Goal: Contribute content: Add original content to the website for others to see

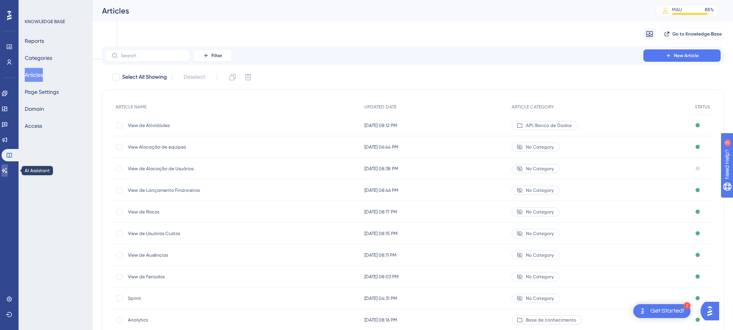
click at [8, 175] on link at bounding box center [5, 171] width 6 height 12
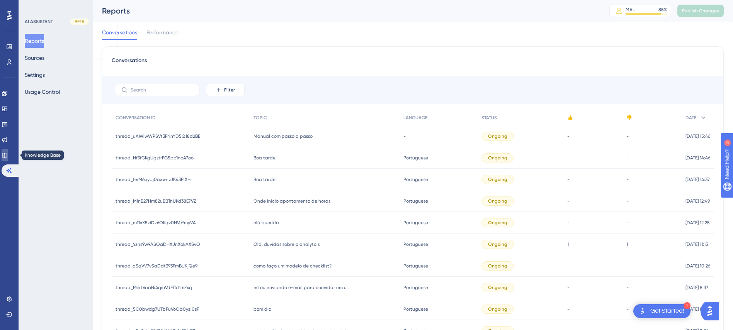
click at [8, 157] on link at bounding box center [5, 155] width 6 height 12
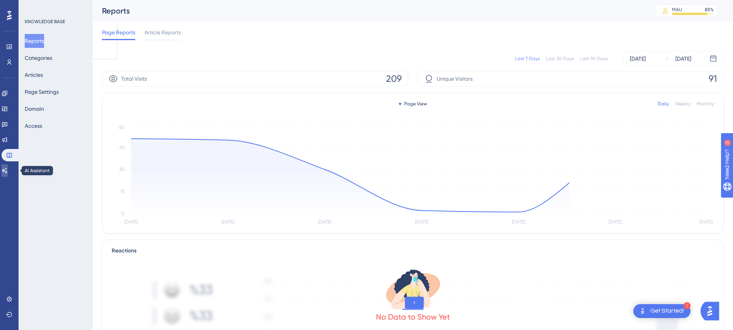
click at [7, 169] on icon at bounding box center [5, 171] width 6 height 6
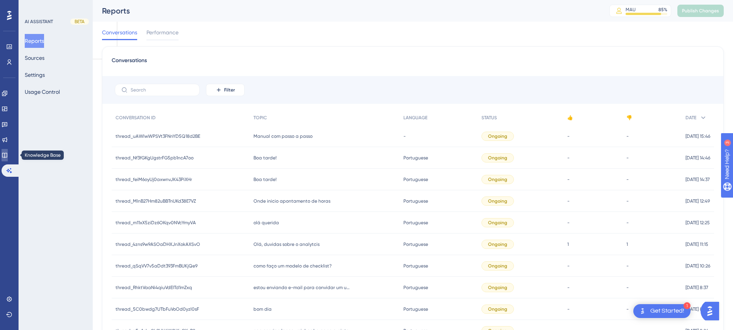
click at [8, 158] on icon at bounding box center [5, 155] width 6 height 6
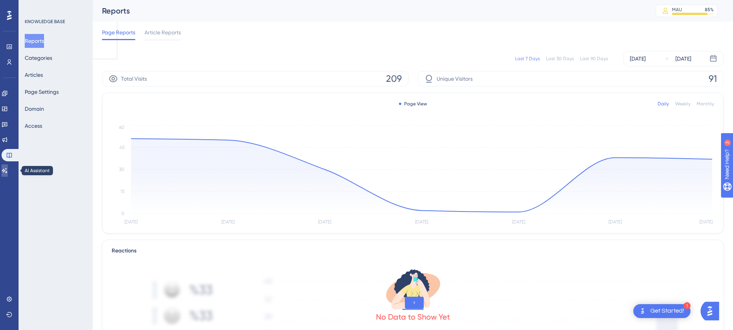
click at [5, 171] on link at bounding box center [5, 171] width 6 height 12
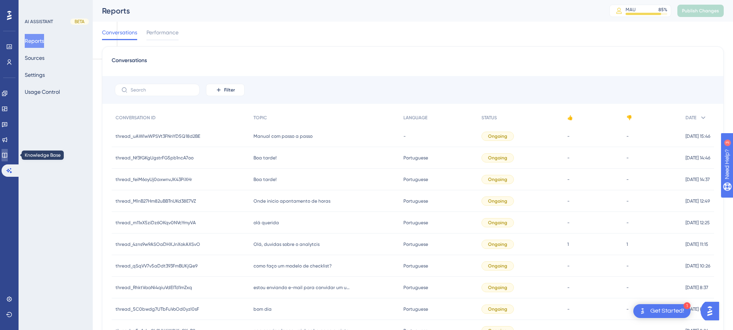
click at [8, 153] on icon at bounding box center [5, 155] width 6 height 6
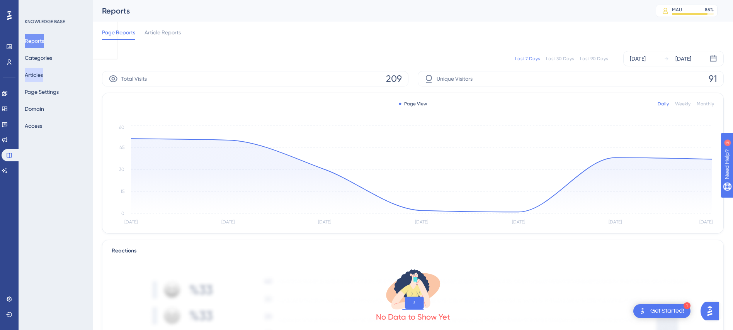
click at [43, 68] on button "Articles" at bounding box center [34, 75] width 18 height 14
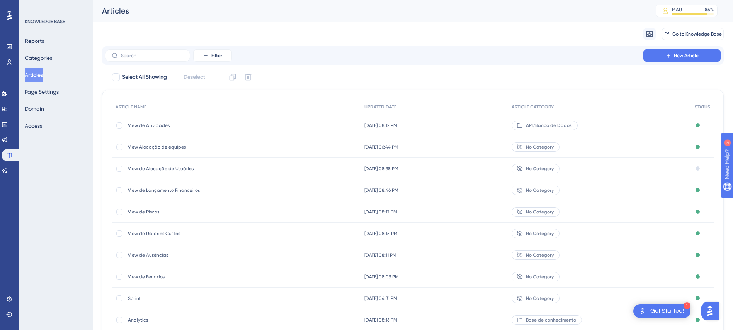
click at [0, 58] on html "LEAVE A REVIEW COPY SHARE LINK" at bounding box center [361, 181] width 742 height 339
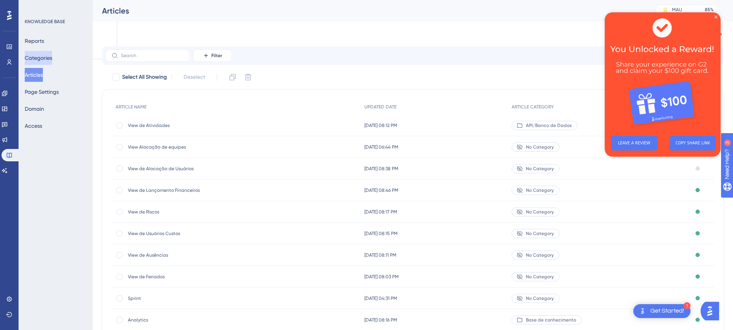
click at [49, 58] on button "Categories" at bounding box center [38, 58] width 27 height 14
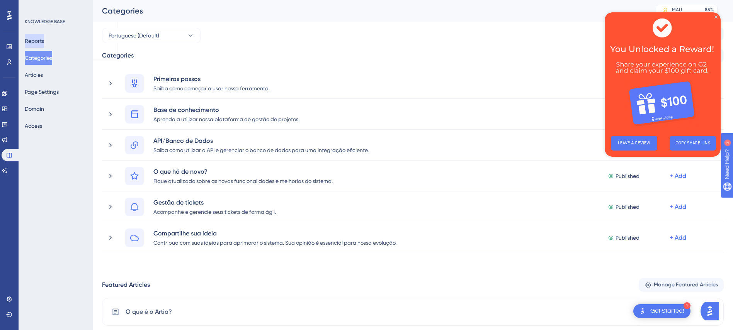
click at [44, 37] on button "Reports" at bounding box center [34, 41] width 19 height 14
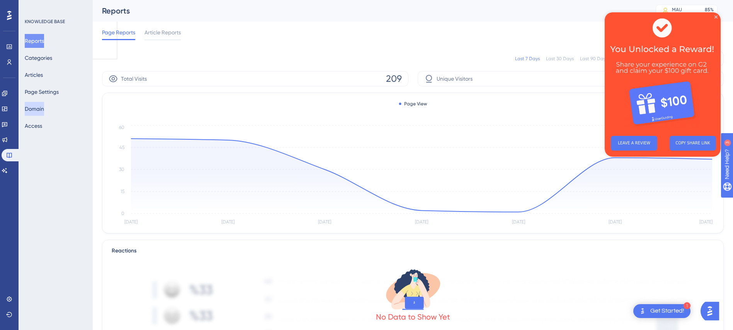
click at [39, 107] on button "Domain" at bounding box center [34, 109] width 19 height 14
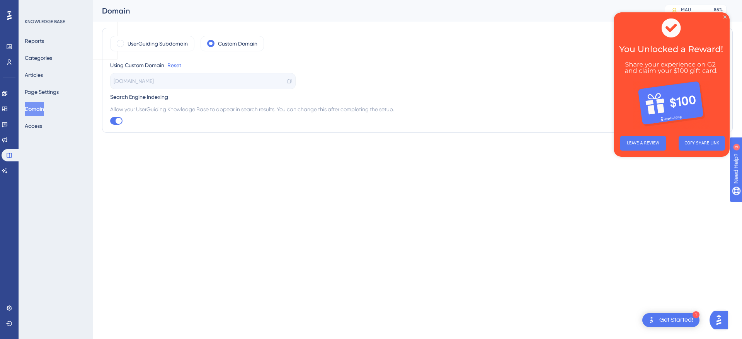
click at [40, 135] on div "KNOWLEDGE BASE Reports Categories Articles Page Settings Domain Access" at bounding box center [56, 169] width 74 height 339
click at [40, 133] on div "KNOWLEDGE BASE Reports Categories Articles Page Settings Domain Access" at bounding box center [56, 169] width 74 height 339
click at [40, 129] on button "Access" at bounding box center [33, 126] width 17 height 14
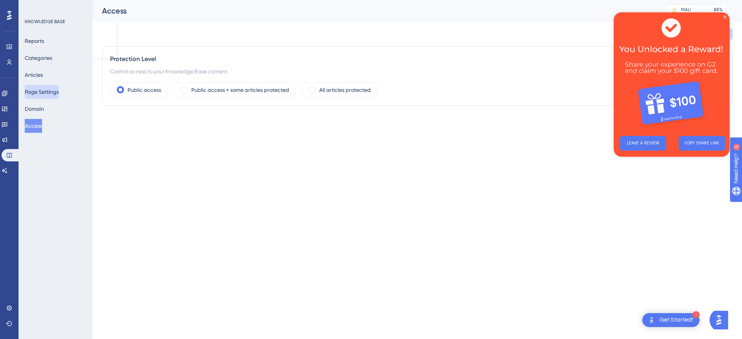
click at [38, 85] on button "Page Settings" at bounding box center [42, 92] width 34 height 14
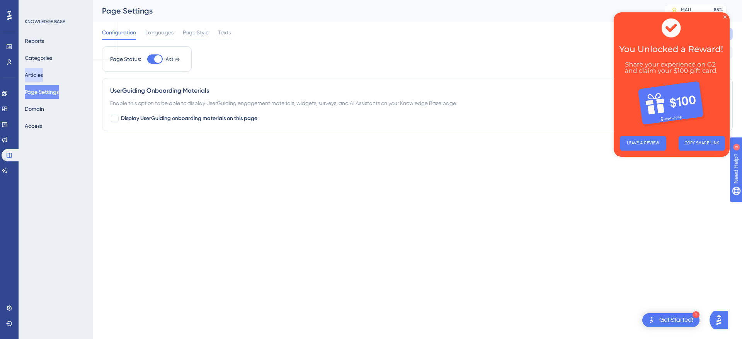
click at [38, 74] on button "Articles" at bounding box center [34, 75] width 18 height 14
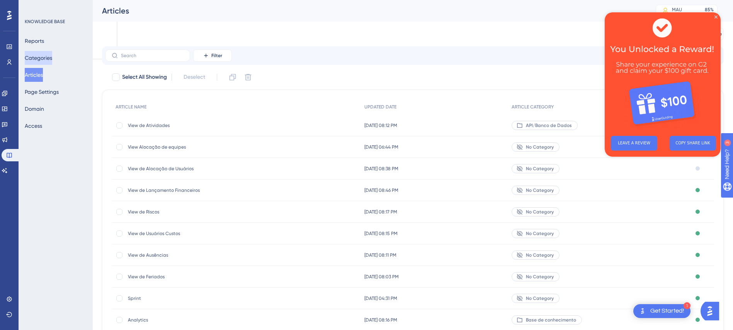
click at [41, 60] on button "Categories" at bounding box center [38, 58] width 27 height 14
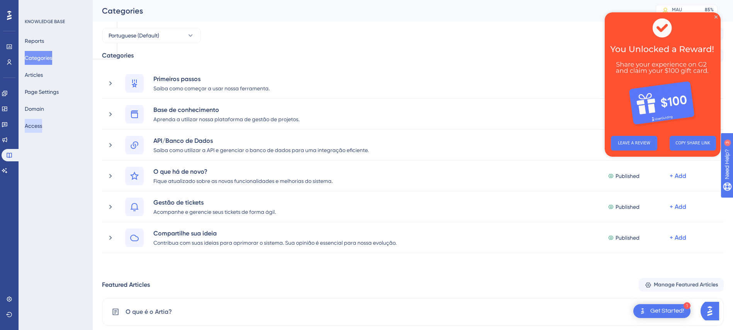
click at [42, 125] on button "Access" at bounding box center [33, 126] width 17 height 14
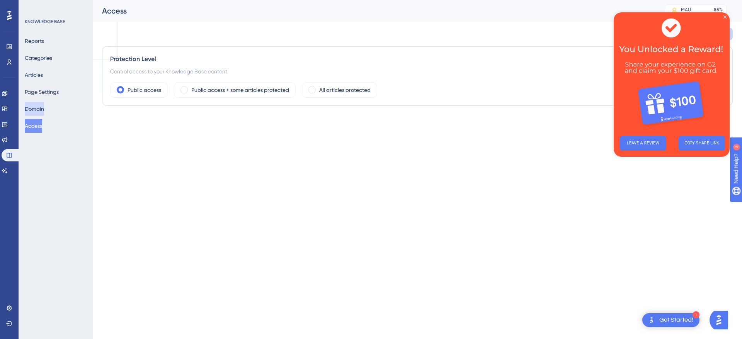
click at [43, 101] on div "Reports Categories Articles Page Settings Domain Access" at bounding box center [56, 83] width 63 height 99
click at [43, 102] on button "Domain" at bounding box center [34, 109] width 19 height 14
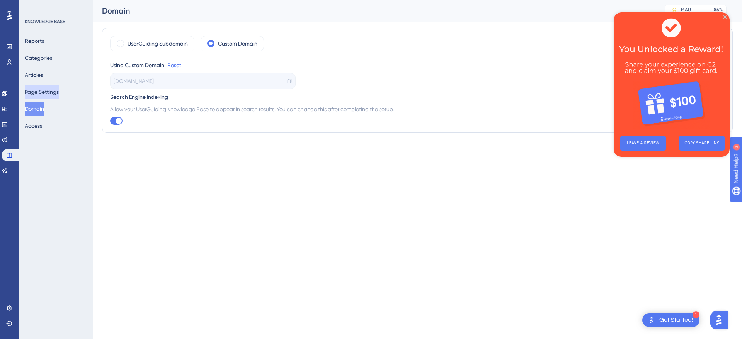
click at [43, 90] on button "Page Settings" at bounding box center [42, 92] width 34 height 14
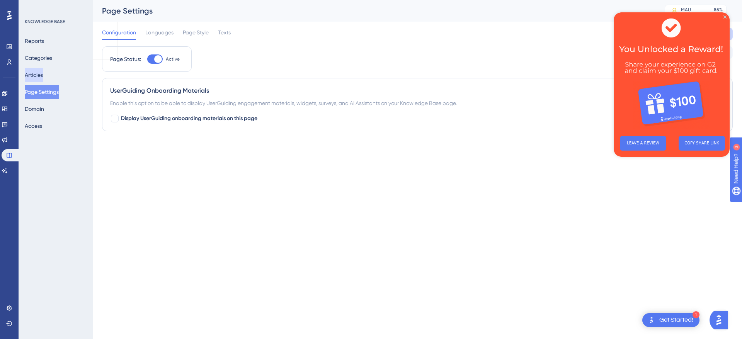
click at [43, 78] on button "Articles" at bounding box center [34, 75] width 18 height 14
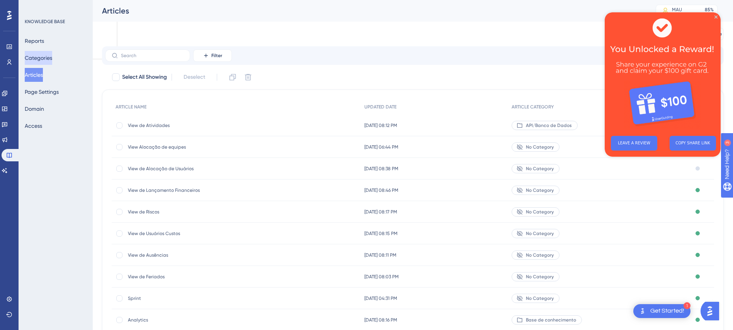
click at [51, 61] on button "Categories" at bounding box center [38, 58] width 27 height 14
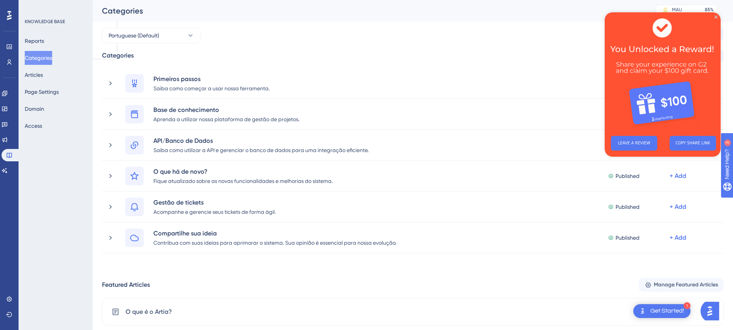
click at [50, 49] on div "Reports Categories Articles Page Settings Domain Access" at bounding box center [56, 83] width 63 height 99
click at [44, 44] on button "Reports" at bounding box center [34, 41] width 19 height 14
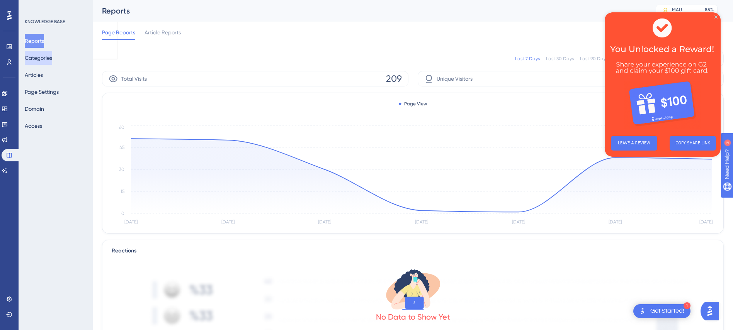
click at [49, 60] on button "Categories" at bounding box center [38, 58] width 27 height 14
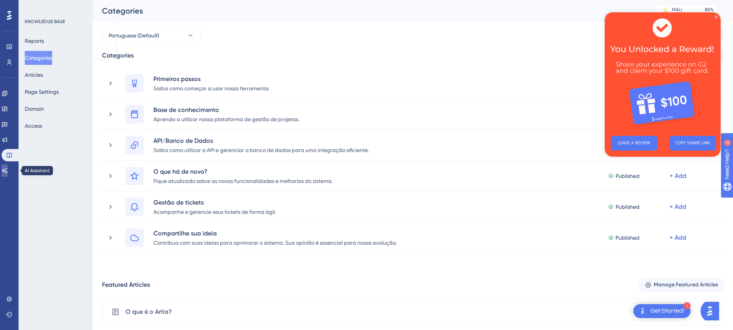
click at [7, 171] on icon at bounding box center [4, 170] width 5 height 5
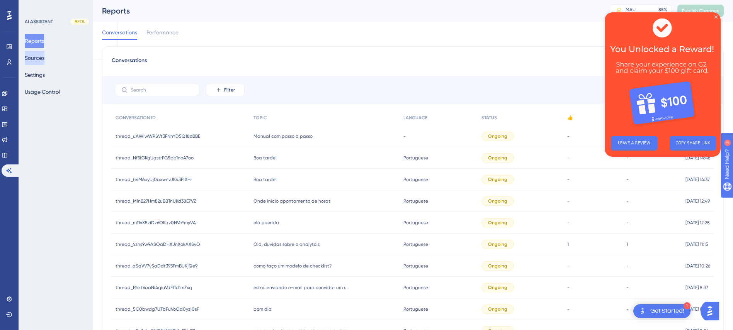
click at [36, 59] on button "Sources" at bounding box center [35, 58] width 20 height 14
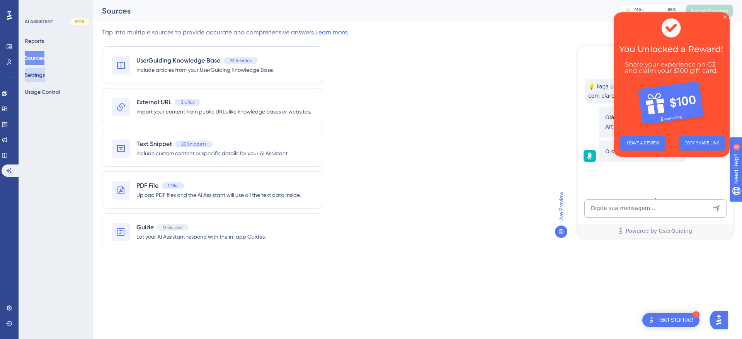
click at [45, 73] on button "Settings" at bounding box center [35, 75] width 20 height 14
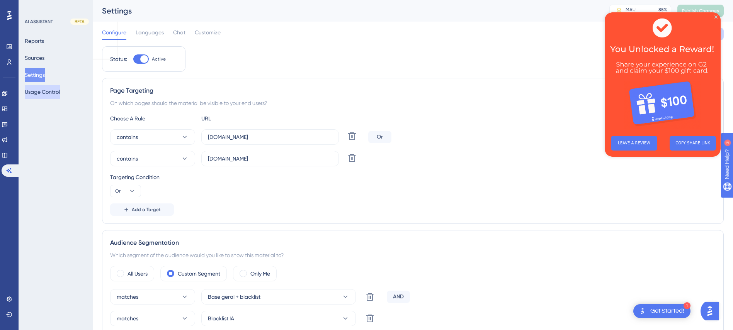
click at [47, 92] on button "Usage Control" at bounding box center [42, 92] width 35 height 14
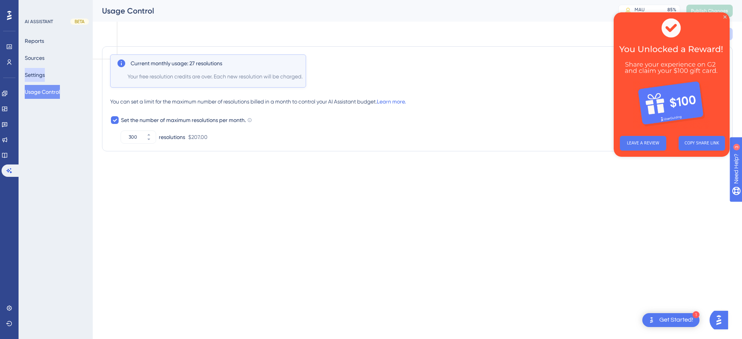
click at [42, 72] on button "Settings" at bounding box center [35, 75] width 20 height 14
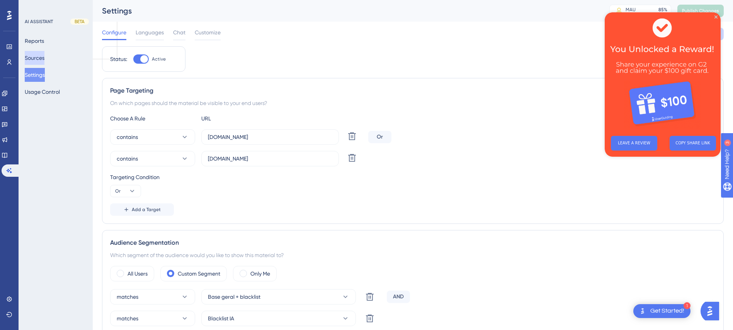
click at [42, 53] on button "Sources" at bounding box center [35, 58] width 20 height 14
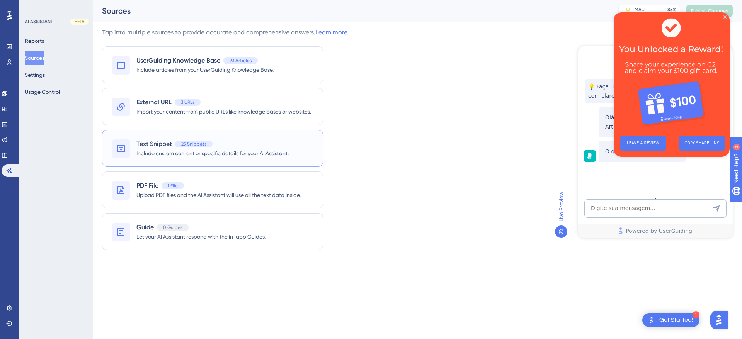
click at [156, 158] on div "Text Snippet 23 Snippets Include custom content or specific details for your AI…" at bounding box center [212, 148] width 221 height 37
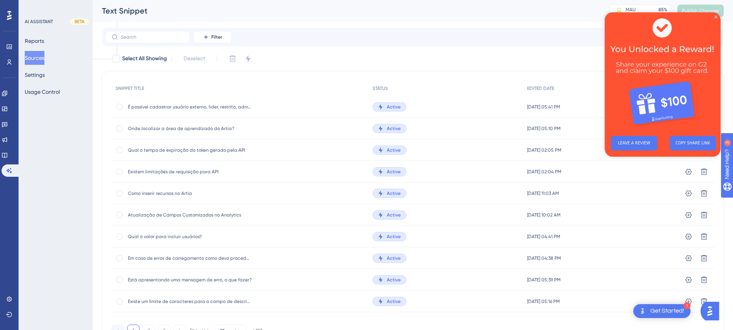
click at [716, 15] on img at bounding box center [663, 70] width 116 height 117
click at [717, 16] on icon "Close Preview" at bounding box center [715, 16] width 3 height 3
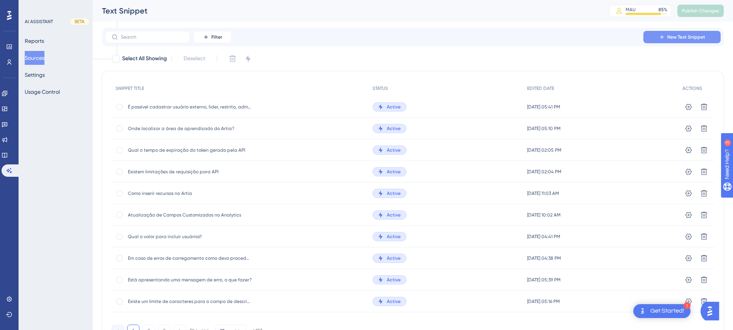
click at [685, 37] on span "New Text Snippet" at bounding box center [686, 37] width 38 height 6
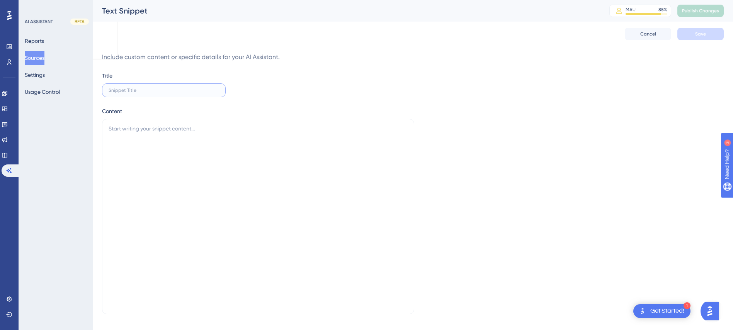
click at [168, 88] on input "text" at bounding box center [164, 90] width 110 height 5
type input "X"
type input "Como gerar o boleto de pagamento?"
click at [179, 125] on textarea at bounding box center [258, 216] width 312 height 195
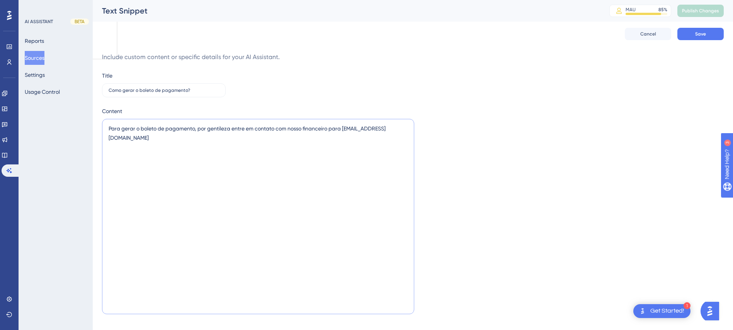
click at [179, 125] on textarea "Para gerar o boleto de pagamento, por gentileza entre em contato com nosso fina…" at bounding box center [258, 216] width 312 height 195
paste textarea ", entre em contato com o nosso setor financeiro pelo e-mail"
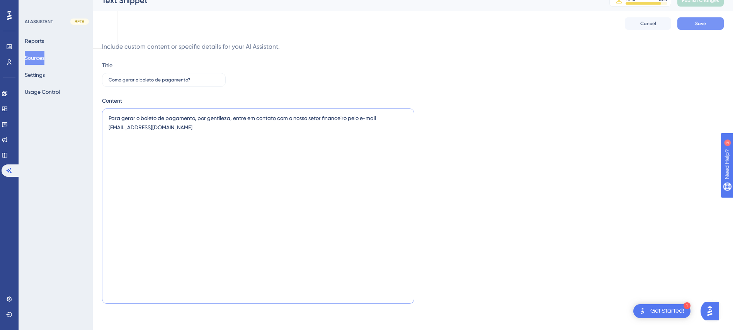
type textarea "Para gerar o boleto de pagamento, por gentileza, entre em contato com o nosso s…"
click at [712, 28] on button "Save" at bounding box center [700, 23] width 46 height 12
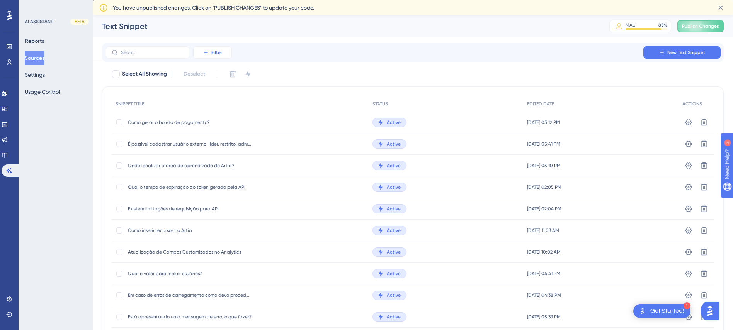
click at [221, 53] on span "Filter" at bounding box center [216, 52] width 11 height 6
click at [340, 57] on div "Filter Status Status Date Created Date Created Date Updated Date Updated New Te…" at bounding box center [412, 52] width 615 height 12
click at [700, 50] on span "New Text Snippet" at bounding box center [686, 52] width 38 height 6
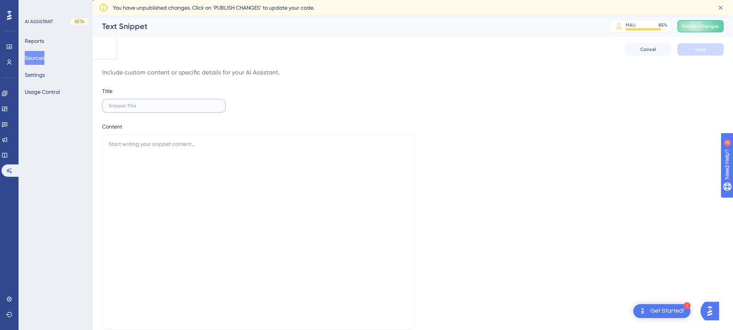
click at [143, 108] on input "text" at bounding box center [164, 105] width 110 height 5
type input "Como acessar o Gantt no Artia?"
click at [170, 159] on textarea at bounding box center [258, 231] width 312 height 195
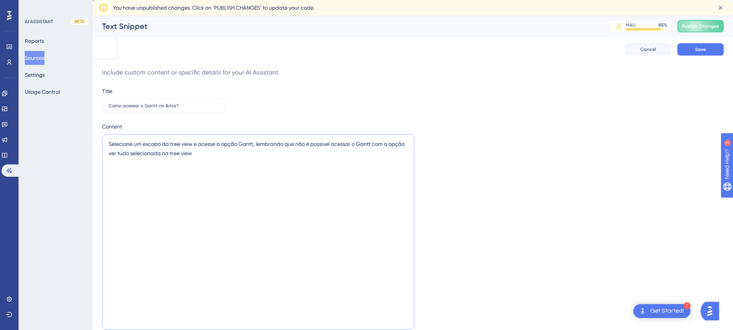
click at [212, 139] on textarea "Selecione um escopo da tree view e acesse a opção Gantt, lembrando que não é po…" at bounding box center [258, 231] width 312 height 195
drag, startPoint x: 557, startPoint y: 336, endPoint x: 274, endPoint y: 158, distance: 334.4
click at [274, 158] on textarea "Selecione um escopo da tree view e acesse a opção Gantt, lembrando que não é po…" at bounding box center [258, 231] width 312 height 195
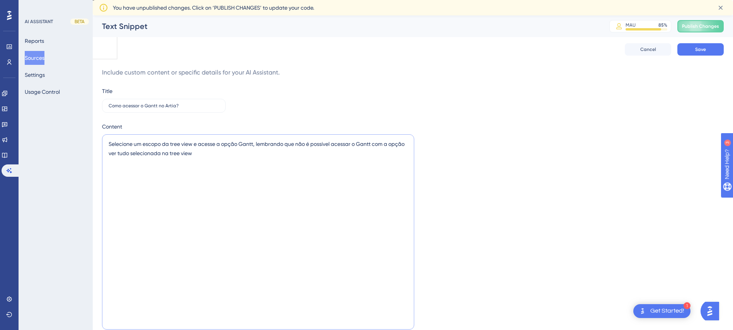
paste textarea "na tree view e acesse a opção Gantt. Lembre-se de que não é possível visualizar…"
click at [182, 145] on textarea "Selecione um escopo na tree view e acesse a opção Gantt. Lembre-se de que não é…" at bounding box center [258, 231] width 312 height 195
click at [202, 153] on textarea "Selecione um escopo na treeview e acesse a opção Gantt. Lembre-se de que não é …" at bounding box center [258, 231] width 312 height 195
type textarea "Selecione um escopo na treeview e acesse a opção Gantt. Lembre-se de que não é …"
click at [708, 56] on div "Cancel Save" at bounding box center [413, 49] width 622 height 25
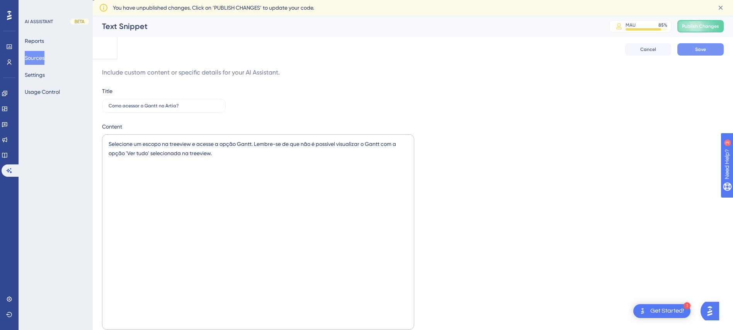
click at [705, 50] on span "Save" at bounding box center [700, 49] width 11 height 6
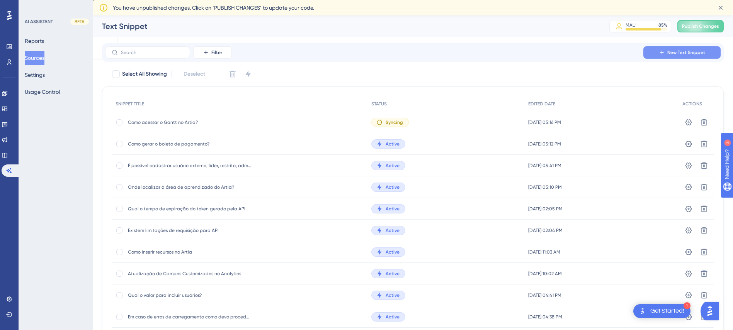
click at [675, 51] on span "New Text Snippet" at bounding box center [686, 52] width 38 height 6
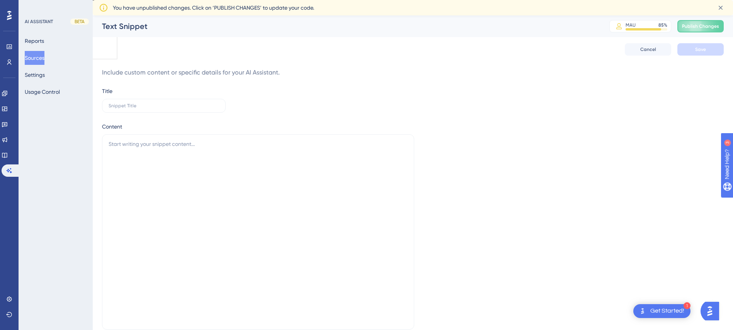
click at [236, 67] on div "Performance Users Engagement Widgets Feedback Product Updates Knowledge Base AI…" at bounding box center [413, 179] width 640 height 328
click at [189, 92] on div "Title" at bounding box center [164, 100] width 124 height 26
click at [185, 97] on div "Title" at bounding box center [164, 100] width 124 height 26
click at [183, 107] on input "text" at bounding box center [164, 105] width 110 height 5
paste input "é possível a lista de apontamentos apresentar apenas os minutos apontados?"
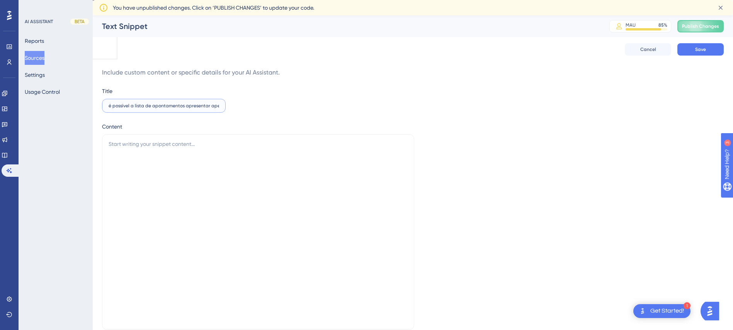
drag, startPoint x: 126, startPoint y: 105, endPoint x: 26, endPoint y: 113, distance: 100.3
click at [93, 113] on div "Performance Users Engagement Widgets Feedback Product Updates Knowledge Base AI…" at bounding box center [413, 179] width 640 height 328
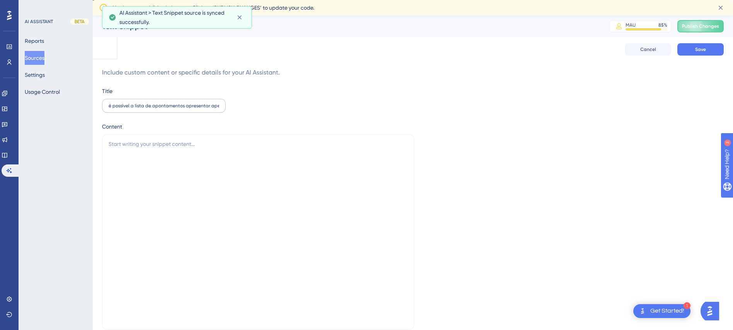
click at [110, 102] on label "é possível a lista de apontamentos apresentar apenas os minutos apontados?" at bounding box center [164, 106] width 124 height 14
click at [110, 103] on input "é possível a lista de apontamentos apresentar apenas os minutos apontados?" at bounding box center [164, 105] width 110 height 5
click at [114, 107] on input "é possível a lista de apontamentos apresentar apenas os minutos apontados?" at bounding box center [164, 105] width 110 height 5
click at [111, 105] on input "é possível a lista de apontamentos apresentar apenas os minutos apontados?" at bounding box center [164, 105] width 110 height 5
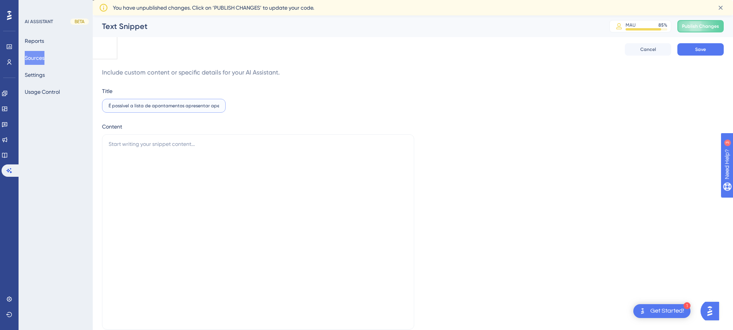
scroll to position [0, 56]
drag, startPoint x: 166, startPoint y: 105, endPoint x: 275, endPoint y: 117, distance: 109.5
click at [275, 117] on div "Title É possível a lista de apontamentos apresentar apenas os minutos apontados…" at bounding box center [413, 209] width 622 height 245
type input "É possível a lista de apontamentos apresentar apenas os minutos apontados?"
click at [192, 172] on textarea at bounding box center [258, 231] width 312 height 195
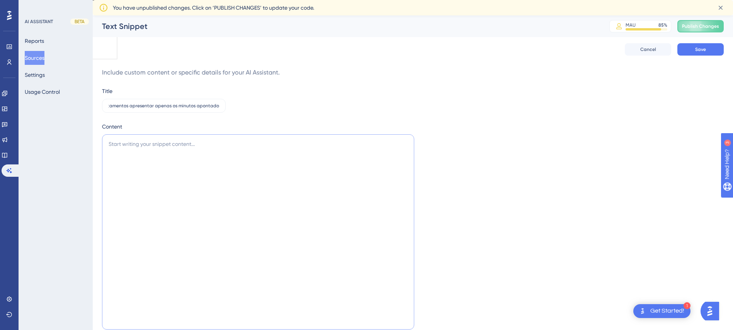
scroll to position [0, 0]
paste textarea "O sistema exibe os apontamentos apenas em horas decimais. Por exemplo, um apont…"
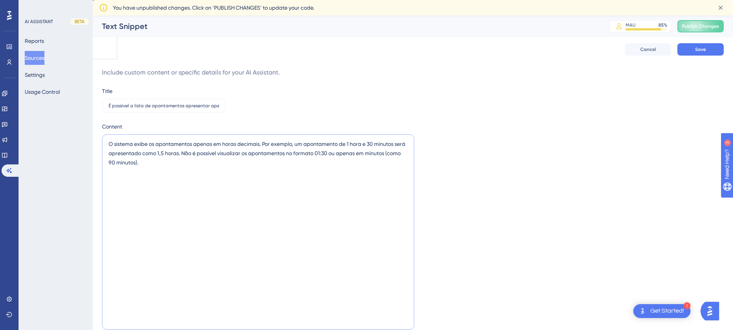
click at [350, 190] on textarea "O sistema exibe os apontamentos apenas em horas decimais. Por exemplo, um apont…" at bounding box center [258, 231] width 312 height 195
paste textarea "Para converter horas e minutos no formato hh:mm para horas decimais, a regra é …"
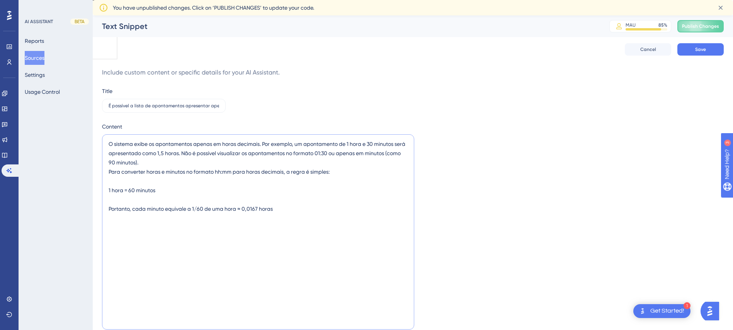
click at [148, 183] on textarea "O sistema exibe os apontamentos apenas em horas decimais. Por exemplo, um apont…" at bounding box center [258, 231] width 312 height 195
click at [171, 197] on textarea "O sistema exibe os apontamentos apenas em horas decimais. Por exemplo, um apont…" at bounding box center [258, 231] width 312 height 195
click at [167, 192] on textarea "O sistema exibe os apontamentos apenas em horas decimais. Por exemplo, um apont…" at bounding box center [258, 231] width 312 height 195
click at [306, 198] on textarea "O sistema exibe os apontamentos apenas em horas decimais. Por exemplo, um apont…" at bounding box center [258, 231] width 312 height 195
paste textarea "Exemplos práticos: 01:30 → 1 + (30 ÷ 60) = 1,5 horas 00:45 → 0 + (45 ÷ 60) = 0,…"
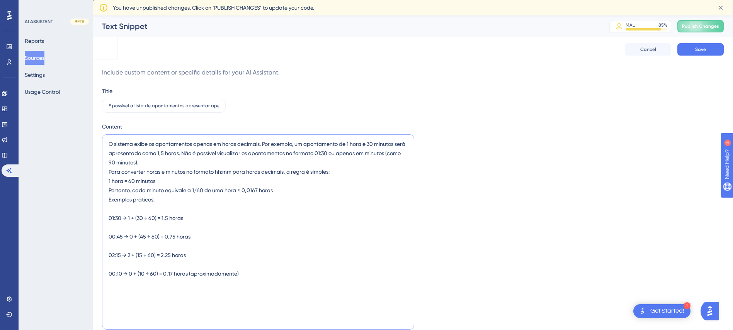
click at [139, 209] on textarea "O sistema exibe os apontamentos apenas em horas decimais. Por exemplo, um apont…" at bounding box center [258, 231] width 312 height 195
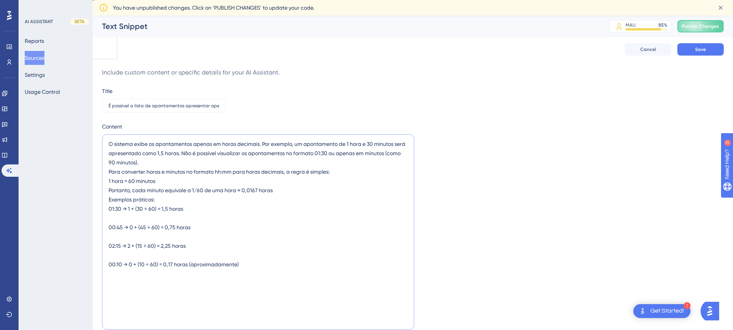
click at [142, 219] on textarea "O sistema exibe os apontamentos apenas em horas decimais. Por exemplo, um apont…" at bounding box center [258, 231] width 312 height 195
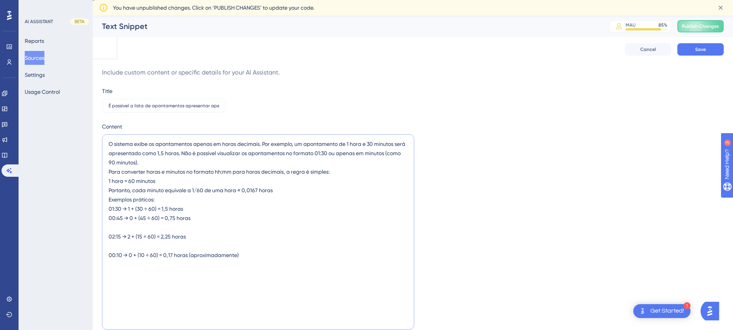
click at [152, 229] on textarea "O sistema exibe os apontamentos apenas em horas decimais. Por exemplo, um apont…" at bounding box center [258, 231] width 312 height 195
click at [136, 239] on textarea "O sistema exibe os apontamentos apenas em horas decimais. Por exemplo, um apont…" at bounding box center [258, 231] width 312 height 195
drag, startPoint x: 287, startPoint y: 239, endPoint x: 105, endPoint y: 136, distance: 208.9
click at [105, 136] on textarea "O sistema exibe os apontamentos apenas em horas decimais. Por exemplo, um apont…" at bounding box center [258, 231] width 312 height 195
type textarea "O sistema exibe os apontamentos apenas em horas decimais. Por exemplo, um apont…"
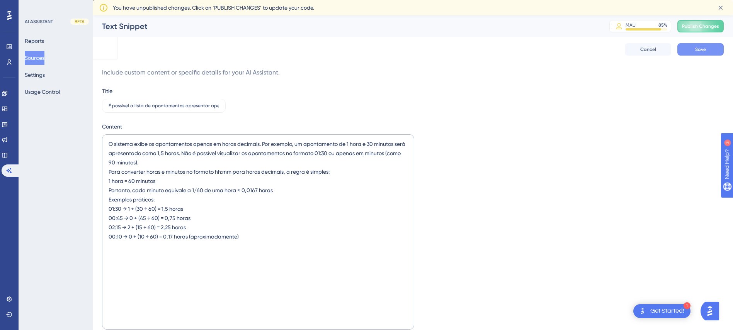
click at [692, 54] on button "Save" at bounding box center [700, 49] width 46 height 12
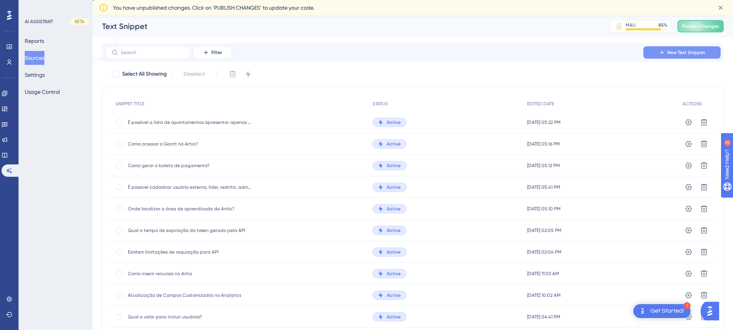
click at [685, 58] on button "New Text Snippet" at bounding box center [681, 52] width 77 height 12
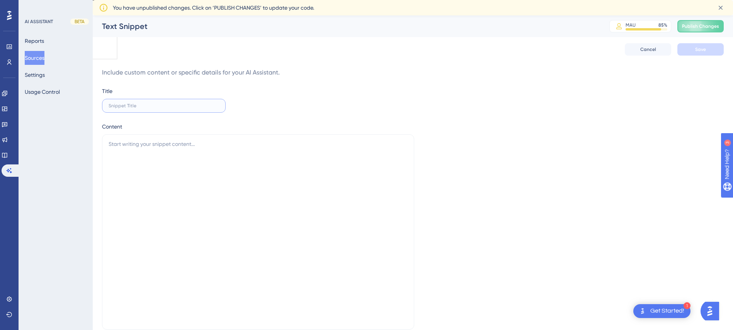
click at [112, 103] on input "text" at bounding box center [164, 105] width 110 height 5
drag, startPoint x: 211, startPoint y: 109, endPoint x: 238, endPoint y: 121, distance: 28.9
click at [238, 121] on div "Title Após recuperar um projeto da lixeira o campo cliente fica Content" at bounding box center [413, 209] width 622 height 245
drag, startPoint x: 198, startPoint y: 104, endPoint x: 239, endPoint y: 112, distance: 42.1
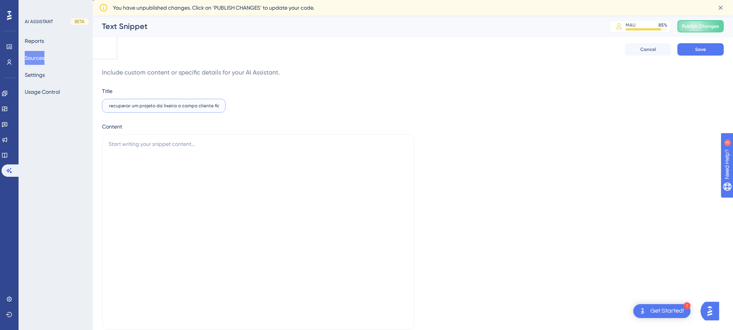
click at [239, 112] on div "Title Após recuperar um projeto da lixeira o campo cliente fica Content" at bounding box center [413, 209] width 622 height 245
click at [180, 98] on div "Title Após recuperar um projeto da lixeira o campo cliente fica" at bounding box center [164, 100] width 124 height 26
drag, startPoint x: 117, startPoint y: 105, endPoint x: 240, endPoint y: 105, distance: 123.2
click at [240, 105] on div "Title Após recuperar um projeto da lixeira o campo cliente fica Content" at bounding box center [413, 209] width 622 height 245
click at [221, 109] on label "Após recuperar um projeto da lixeira o campo cliente fica" at bounding box center [164, 106] width 124 height 14
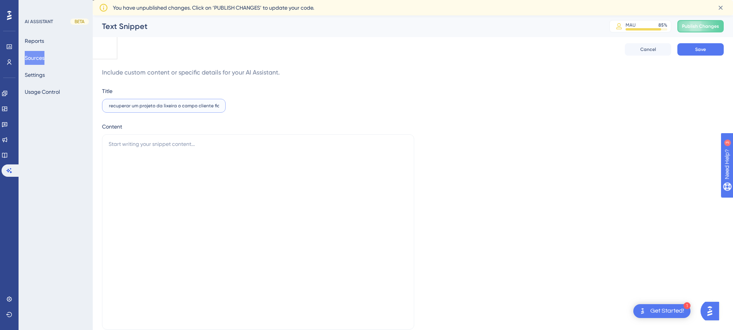
click at [219, 109] on input "Após recuperar um projeto da lixeira o campo cliente fica" at bounding box center [164, 105] width 110 height 5
click at [215, 106] on input "Após recuperar um projeto da lixeira o campo cliente fica" at bounding box center [164, 105] width 110 height 5
drag, startPoint x: 207, startPoint y: 105, endPoint x: 236, endPoint y: 110, distance: 29.5
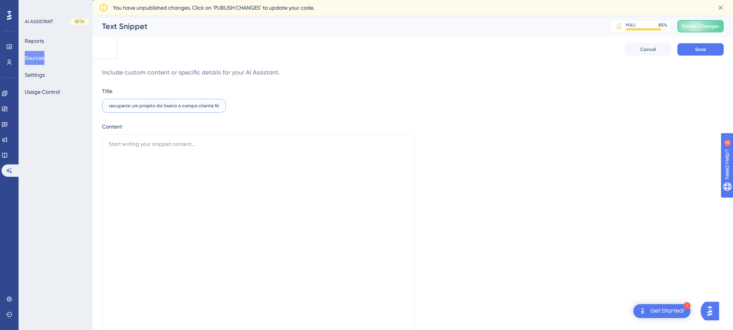
click at [236, 110] on div "Title Após recuperar um projeto da lixeira o campo cliente fica Content" at bounding box center [413, 209] width 622 height 245
click at [218, 106] on input "Após recuperar um projeto da lixeira o campo cliente fica" at bounding box center [164, 105] width 110 height 5
type input "Após recuperar um projeto da lixeira o campo cliente fica em branco"
click at [200, 109] on label "Após recuperar um projeto da lixeira o campo cliente fica em branco" at bounding box center [164, 106] width 124 height 14
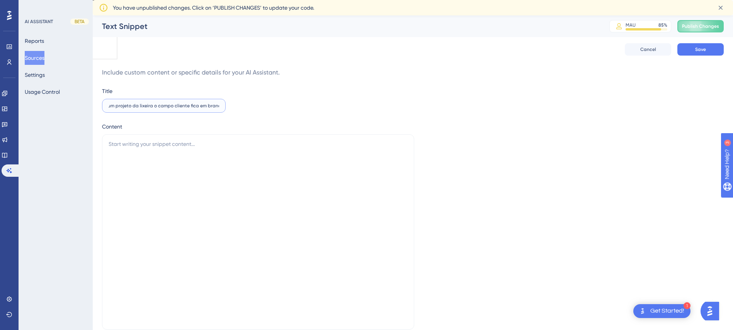
click at [200, 109] on input "Após recuperar um projeto da lixeira o campo cliente fica em branco" at bounding box center [164, 105] width 110 height 5
click at [200, 109] on label "Após recuperar um projeto da lixeira o campo cliente fica em branco" at bounding box center [164, 106] width 124 height 14
click at [200, 109] on input "Após recuperar um projeto da lixeira o campo cliente fica em branco" at bounding box center [164, 105] width 110 height 5
click at [200, 109] on label "Após recuperar um projeto da lixeira o campo cliente fica em branco" at bounding box center [164, 106] width 124 height 14
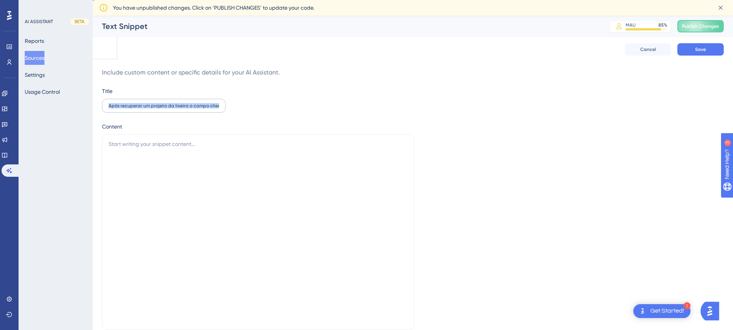
click at [200, 109] on input "Após recuperar um projeto da lixeira o campo cliente fica em branco" at bounding box center [164, 105] width 110 height 5
click at [200, 109] on label "Após recuperar um projeto da lixeira o campo cliente fica em branco" at bounding box center [164, 106] width 124 height 14
click at [200, 109] on input "Após recuperar um projeto da lixeira o campo cliente fica em branco" at bounding box center [164, 105] width 110 height 5
click at [200, 109] on label "Após recuperar um projeto da lixeira o campo cliente fica em branco" at bounding box center [164, 106] width 124 height 14
click at [200, 109] on input "Após recuperar um projeto da lixeira o campo cliente fica em branco" at bounding box center [164, 105] width 110 height 5
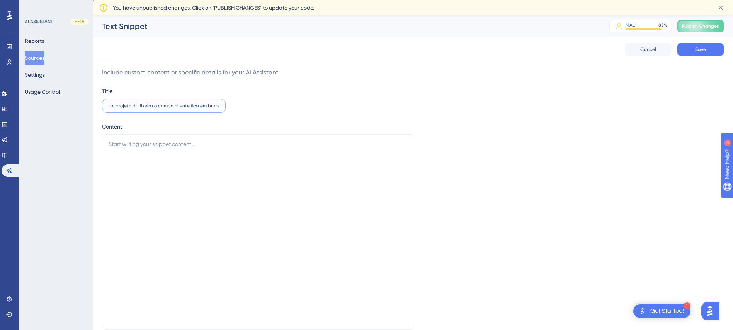
scroll to position [0, 36]
click at [200, 109] on label "Após recuperar um projeto da lixeira o campo cliente fica em branco" at bounding box center [164, 106] width 124 height 14
click at [200, 109] on input "Após recuperar um projeto da lixeira o campo cliente fica em branco" at bounding box center [164, 105] width 110 height 5
click at [200, 109] on label "Após recuperar um projeto da lixeira o campo cliente fica em branco" at bounding box center [164, 106] width 124 height 14
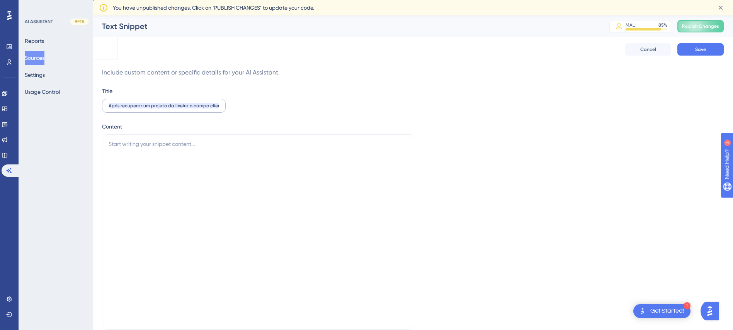
click at [200, 109] on input "Após recuperar um projeto da lixeira o campo cliente fica em branco" at bounding box center [164, 105] width 110 height 5
click at [200, 105] on input "Após recuperar um projeto da lixeira o campo cliente fica em branco" at bounding box center [164, 105] width 110 height 5
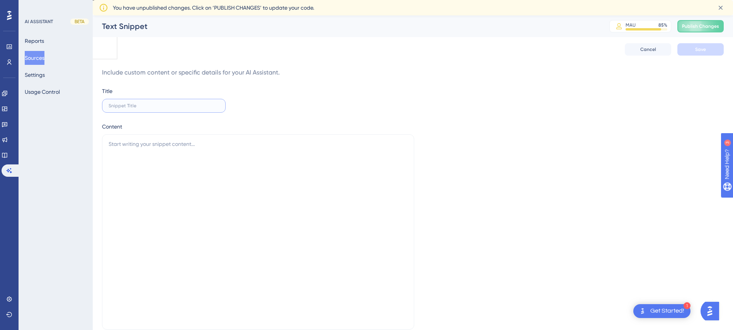
scroll to position [0, 0]
paste input "O campo 'Cliente' fica em branco depois que um projeto é recuperado da lixeira?"
type input "O campo 'Cliente' fica em branco depois que um projeto é recuperado da lixeira?"
click at [173, 153] on textarea at bounding box center [258, 231] width 312 height 195
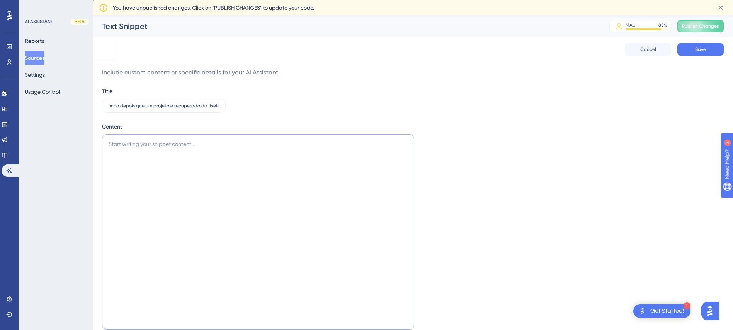
scroll to position [0, 0]
paste textarea "Esse é o comportamento atual da aplicação. Quando um projeto é deletado, o camp…"
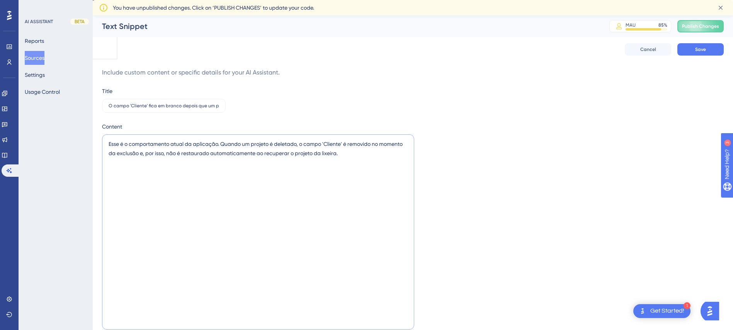
type textarea "Esse é o comportamento atual da aplicação. Quando um projeto é deletado, o camp…"
click at [540, 187] on div "Content Esse é o comportamento atual da aplicação. Quando um projeto é deletado…" at bounding box center [413, 226] width 622 height 209
click at [703, 52] on span "Save" at bounding box center [700, 49] width 11 height 6
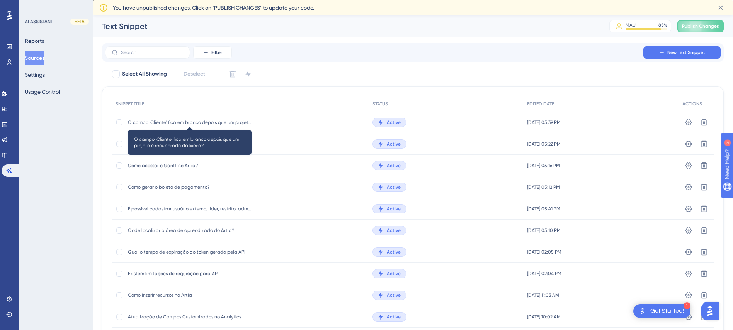
click at [208, 124] on span "O campo 'Cliente' fica em branco depois que um projeto é recuperado da lixeira?" at bounding box center [190, 122] width 124 height 6
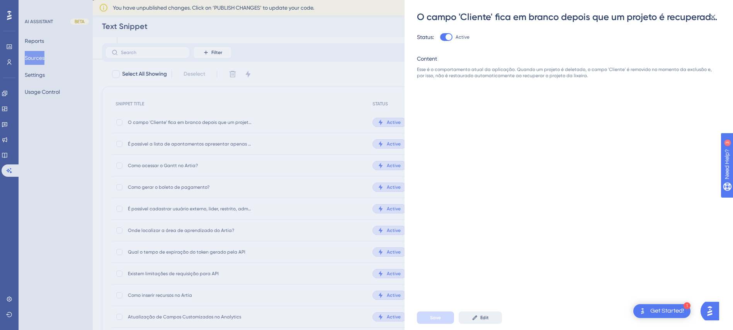
click at [484, 321] on span "Edit" at bounding box center [484, 318] width 8 height 6
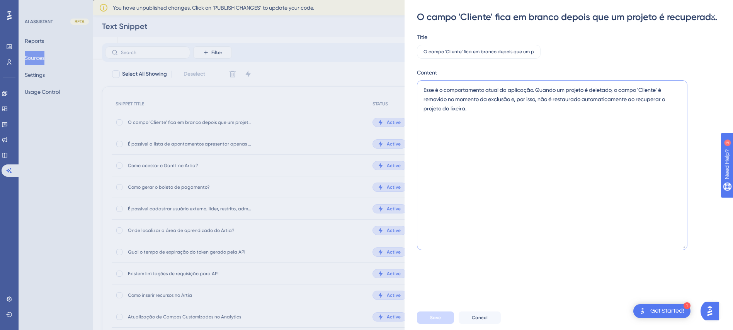
click at [506, 89] on textarea "Esse é o comportamento atual da aplicação. Quando um projeto é deletado, o camp…" at bounding box center [552, 165] width 270 height 170
drag, startPoint x: 502, startPoint y: 89, endPoint x: 533, endPoint y: 89, distance: 30.9
click at [533, 89] on textarea "Esse é o comportamento atual da aplicação. Quando um projeto é deletado, o camp…" at bounding box center [552, 165] width 270 height 170
type textarea "Esse é o comportamento atual do Artia. Quando um projeto é deletado, o campo 'C…"
click at [442, 324] on button "Save" at bounding box center [435, 318] width 37 height 12
